Goal: Information Seeking & Learning: Learn about a topic

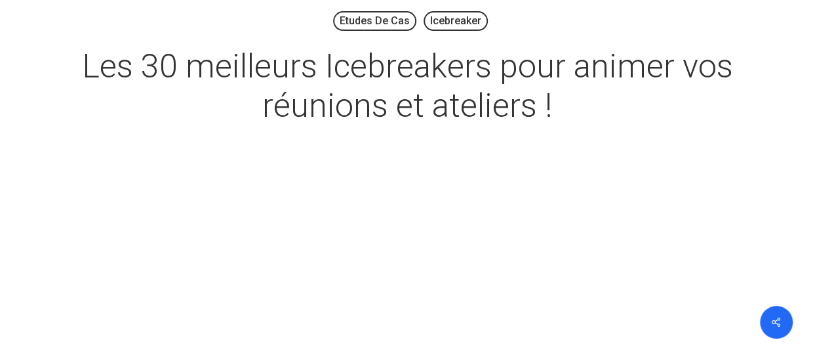
scroll to position [131, 0]
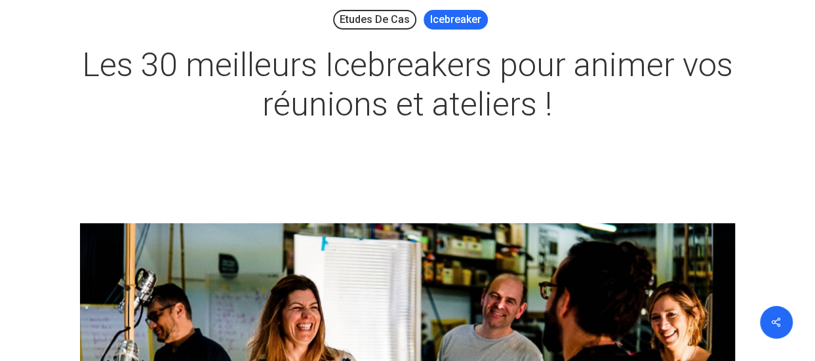
click at [445, 18] on link "Icebreaker" at bounding box center [456, 20] width 64 height 20
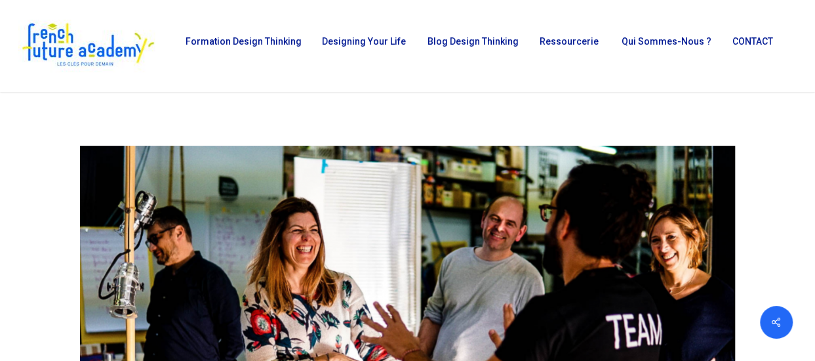
scroll to position [0, 0]
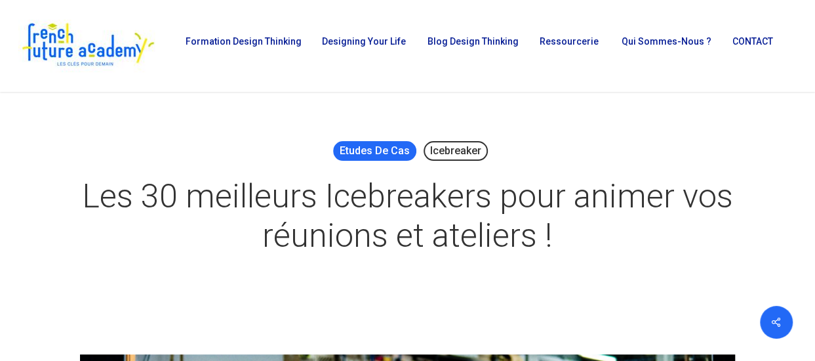
click at [384, 148] on link "Etudes de cas" at bounding box center [374, 151] width 83 height 20
